Goal: Find contact information: Find contact information

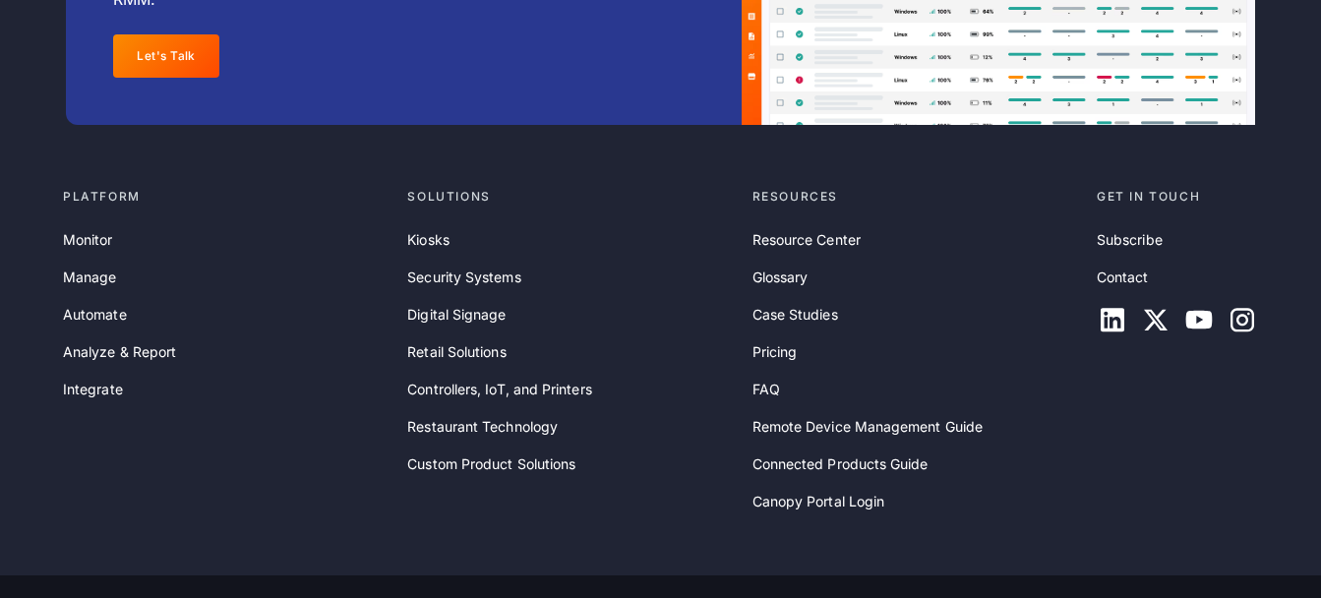
scroll to position [6554, 0]
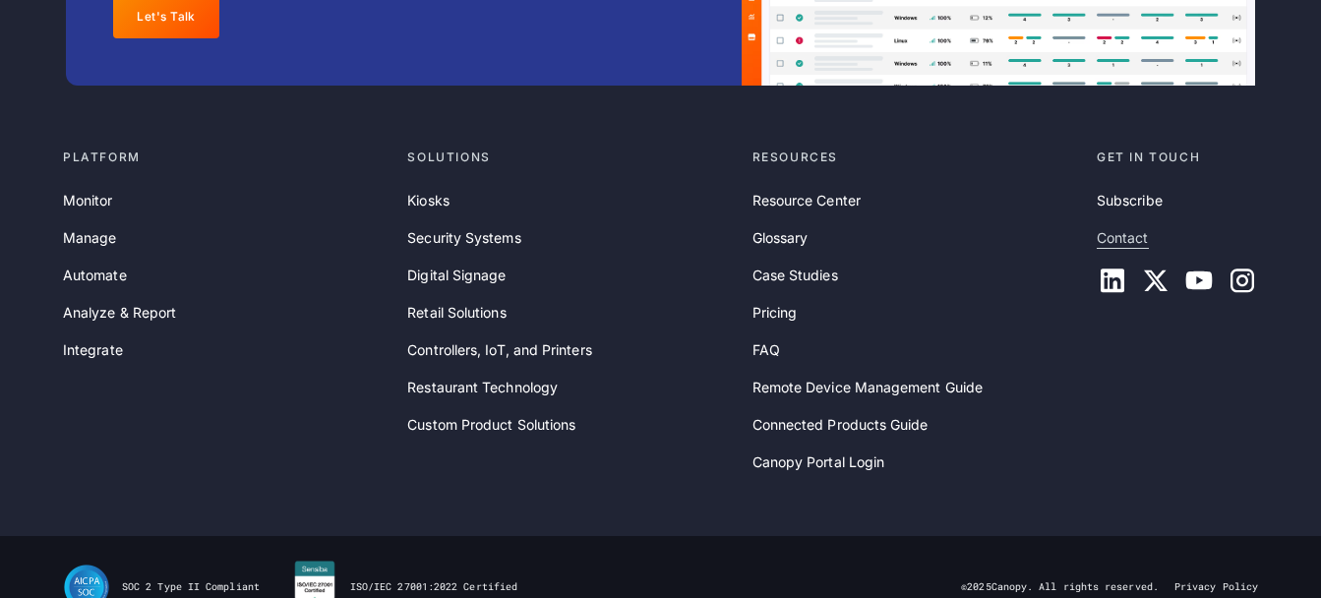
click at [1123, 243] on link "Contact" at bounding box center [1123, 238] width 52 height 22
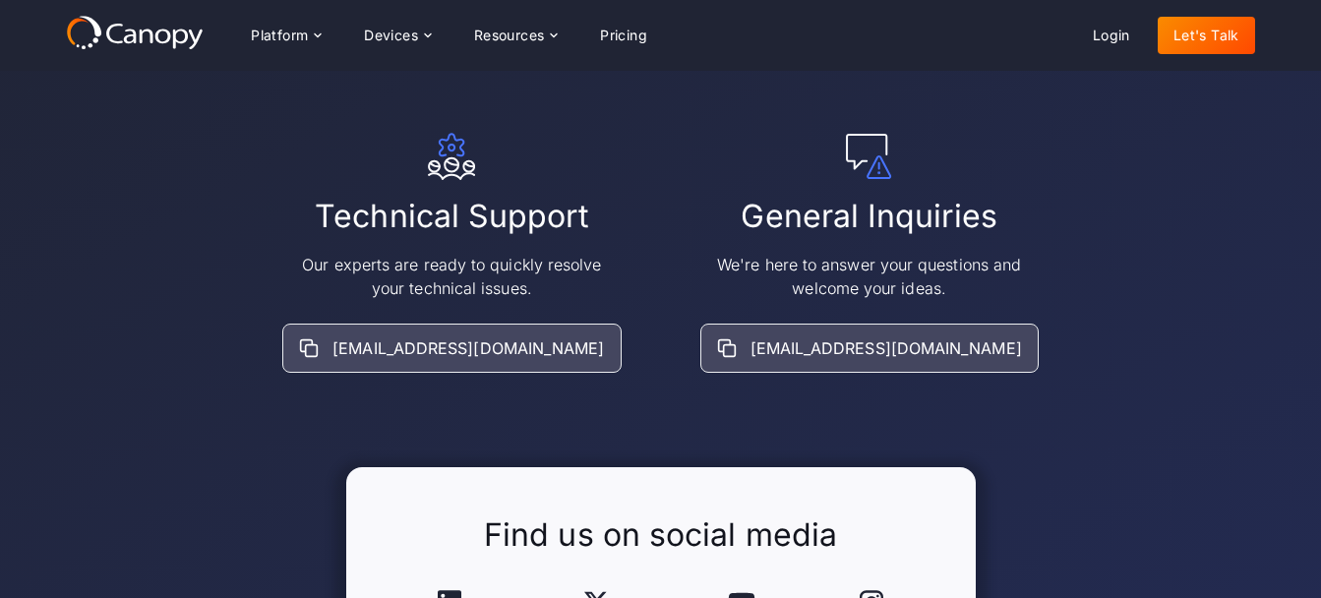
scroll to position [295, 0]
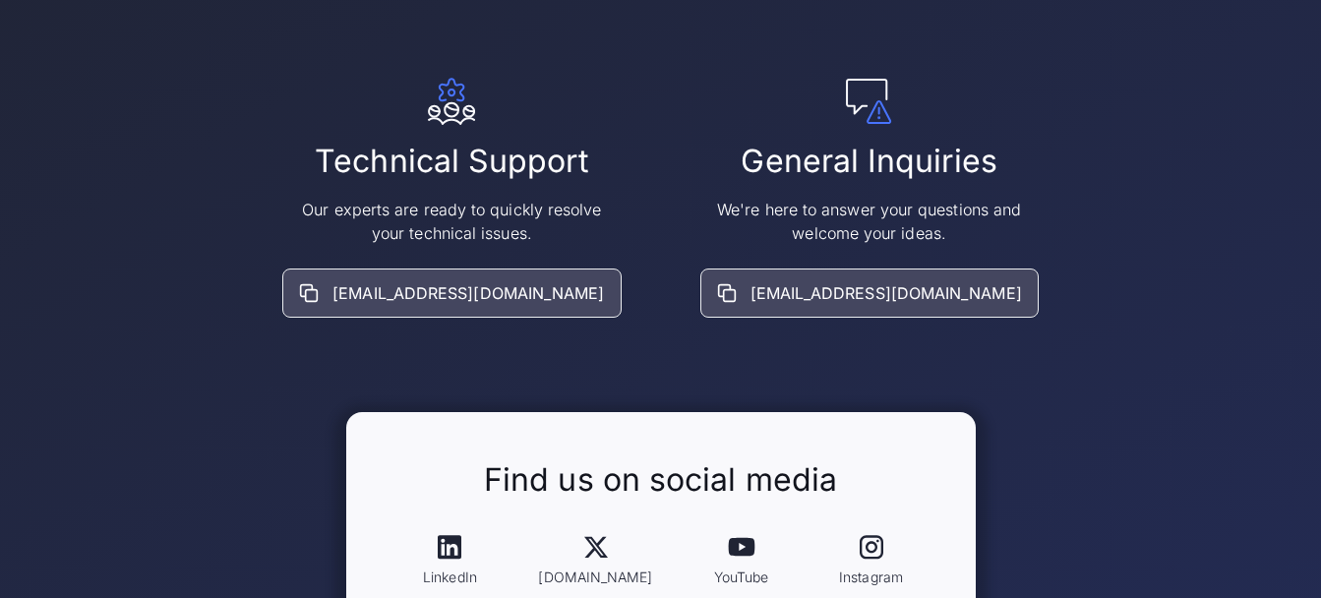
drag, startPoint x: 815, startPoint y: 297, endPoint x: 1206, endPoint y: 282, distance: 390.7
click at [1206, 279] on div "Technical Support Our experts are ready to quickly resolve your technical issue…" at bounding box center [660, 198] width 1189 height 240
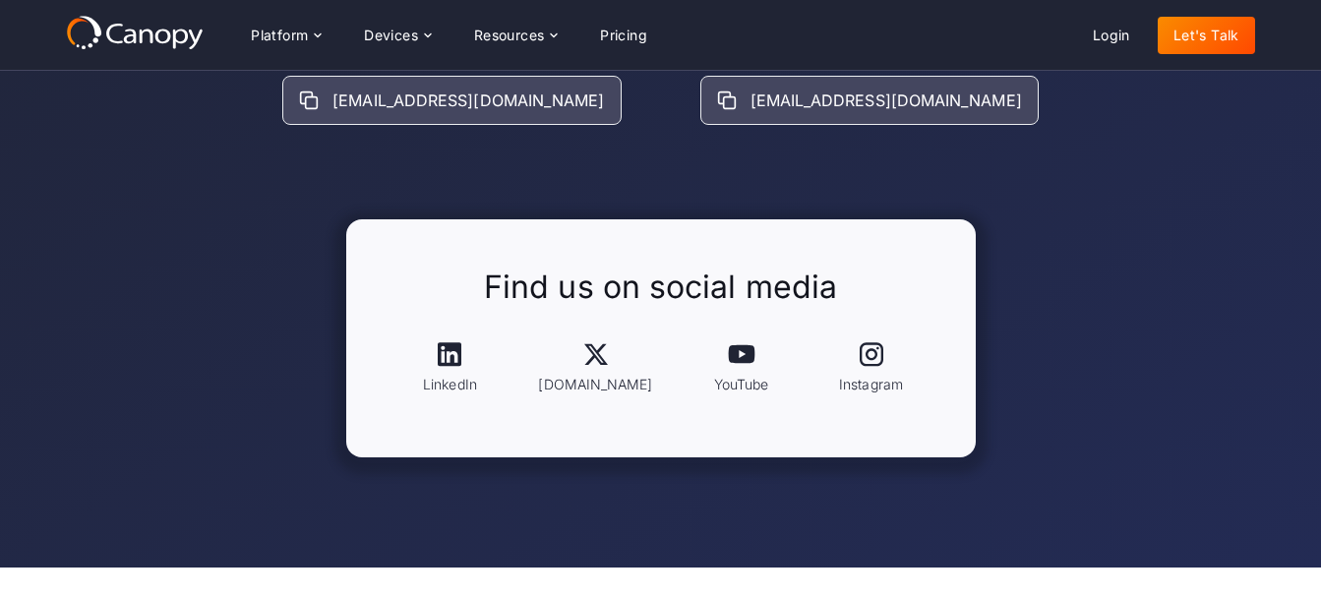
scroll to position [425, 0]
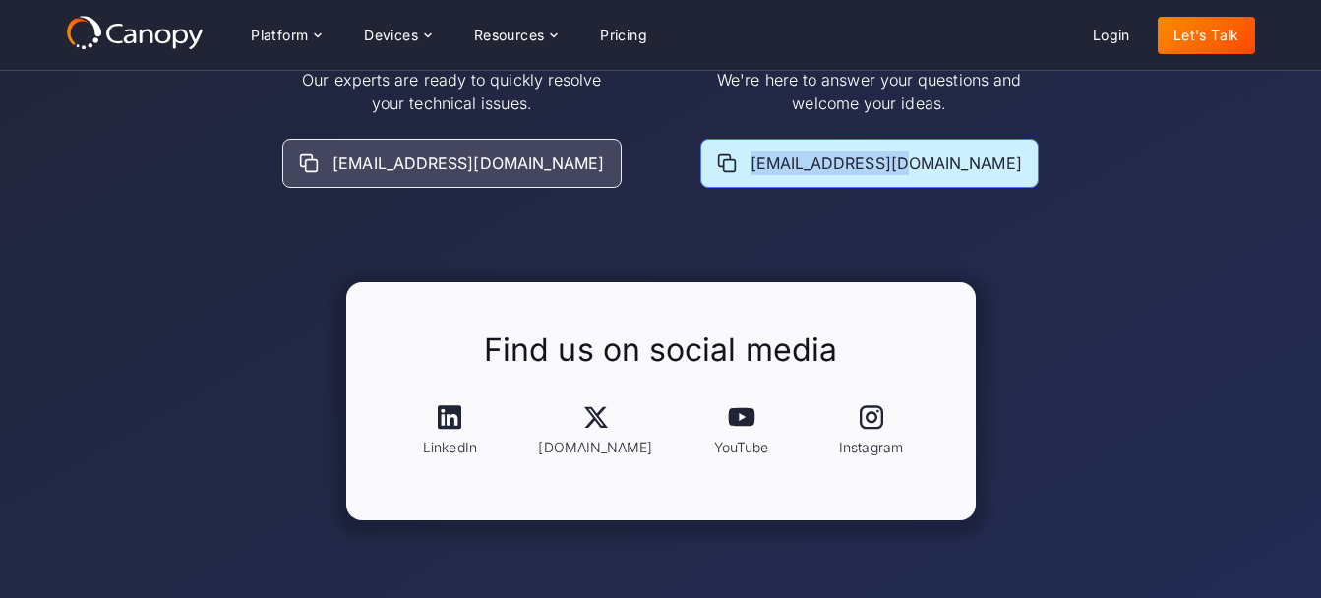
drag, startPoint x: 959, startPoint y: 159, endPoint x: 793, endPoint y: 164, distance: 166.3
click at [793, 164] on div "[EMAIL_ADDRESS][DOMAIN_NAME]" at bounding box center [869, 163] width 338 height 49
copy div "[EMAIL_ADDRESS][DOMAIN_NAME]"
